Goal: Use online tool/utility: Utilize a website feature to perform a specific function

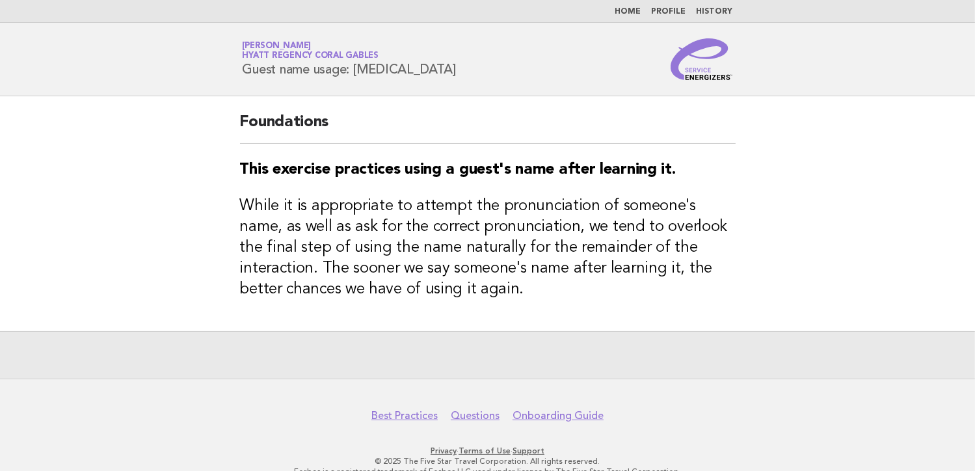
scroll to position [21, 0]
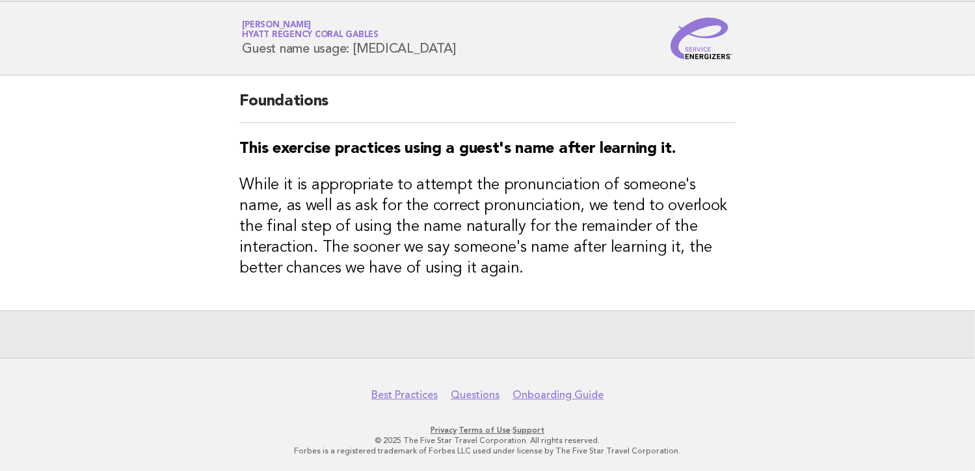
click at [599, 219] on h3 "While it is appropriate to attempt the pronunciation of someone's name, as well…" at bounding box center [488, 227] width 496 height 104
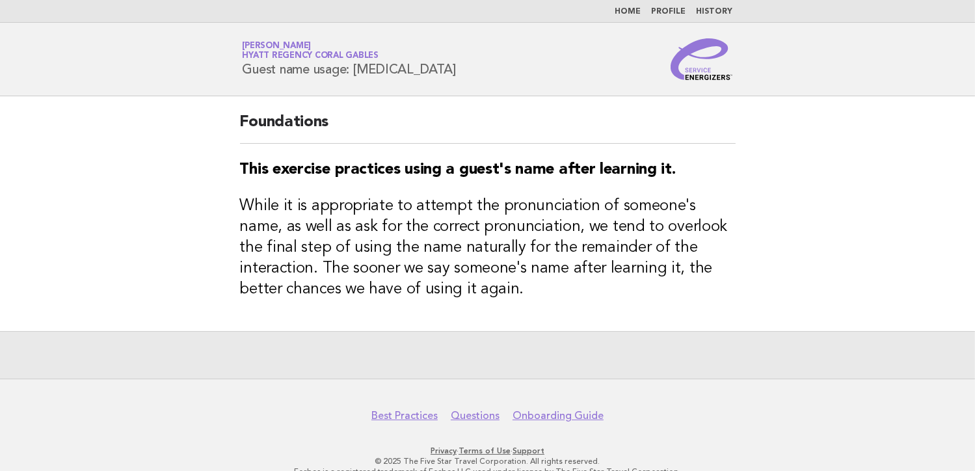
scroll to position [0, 0]
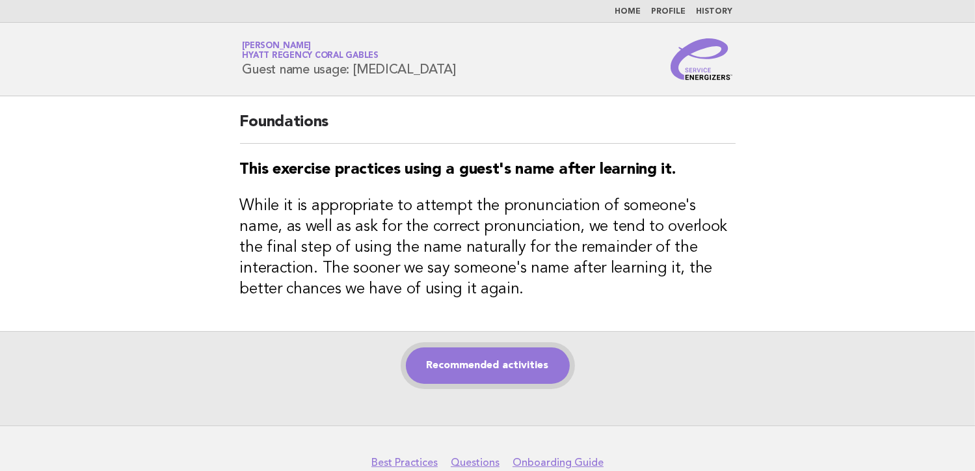
click at [502, 372] on link "Recommended activities" at bounding box center [488, 365] width 164 height 36
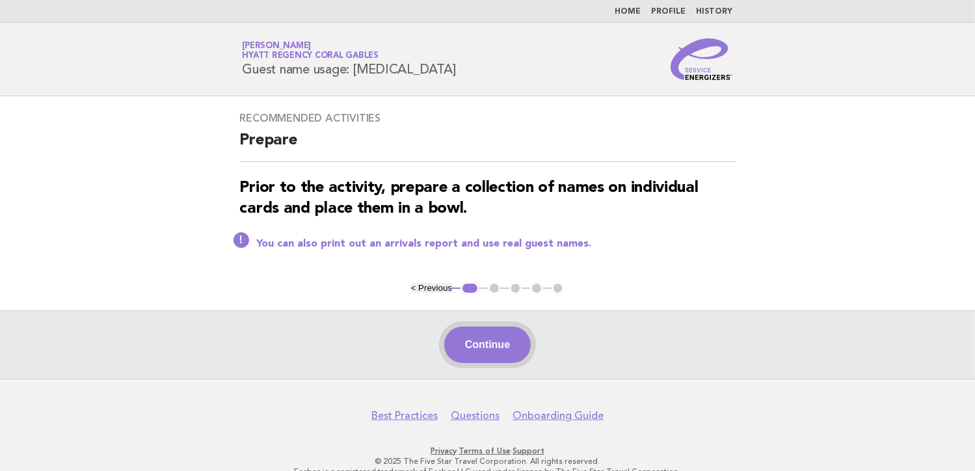
click at [477, 336] on button "Continue" at bounding box center [487, 345] width 87 height 36
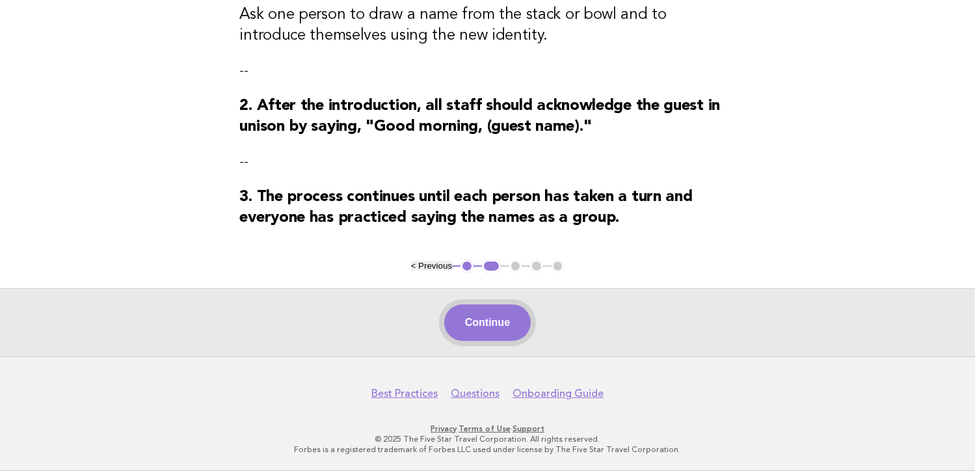
click at [501, 330] on button "Continue" at bounding box center [487, 323] width 87 height 36
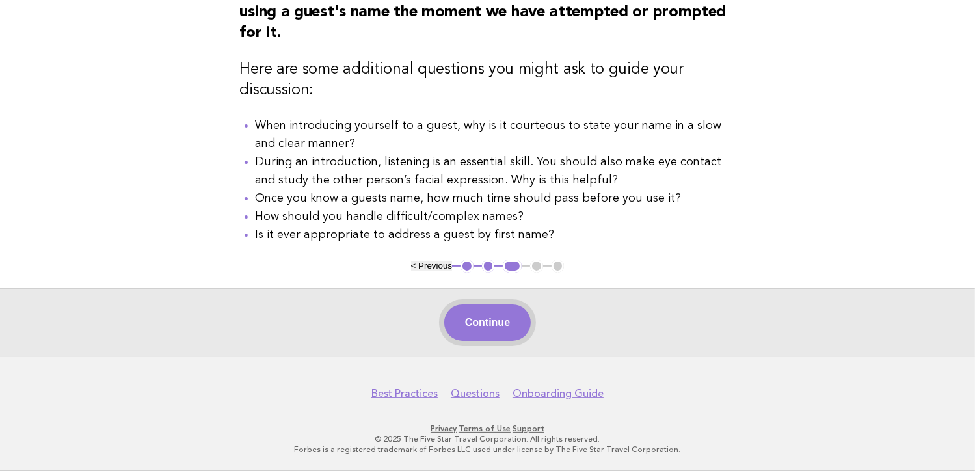
drag, startPoint x: 479, startPoint y: 321, endPoint x: 576, endPoint y: 333, distance: 97.6
click at [482, 322] on button "Continue" at bounding box center [487, 323] width 87 height 36
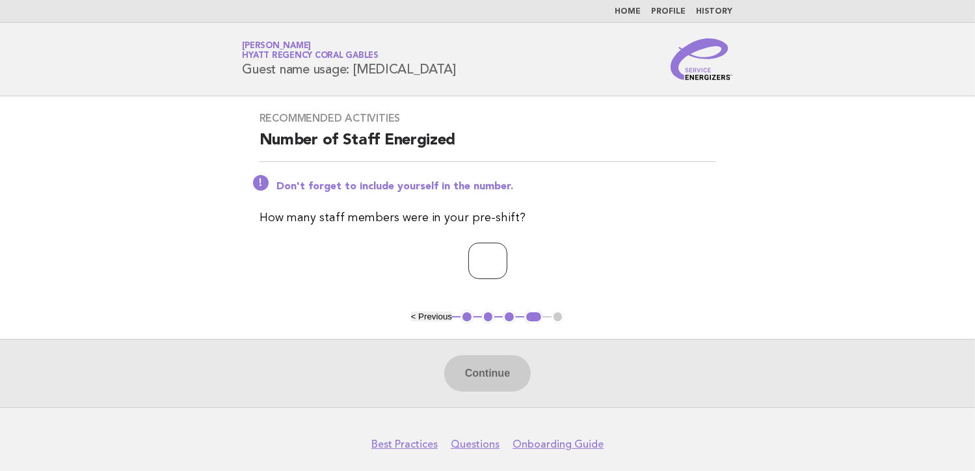
click at [480, 260] on input "number" at bounding box center [487, 261] width 39 height 36
type input "*"
click at [495, 368] on button "Continue" at bounding box center [487, 373] width 87 height 36
